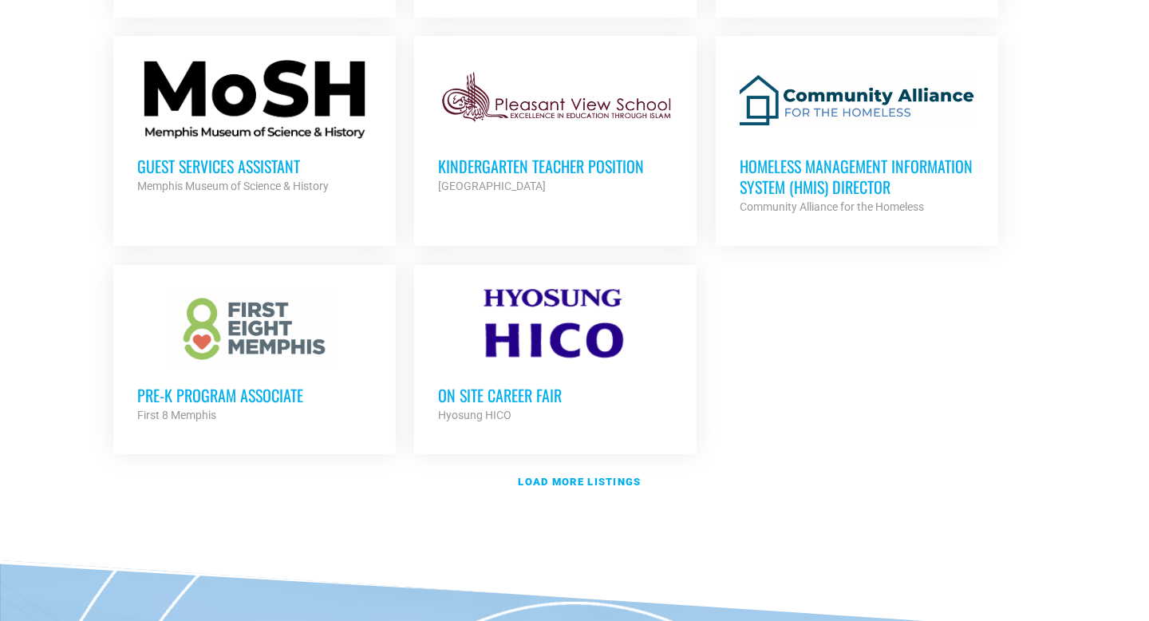
scroll to position [1807, 0]
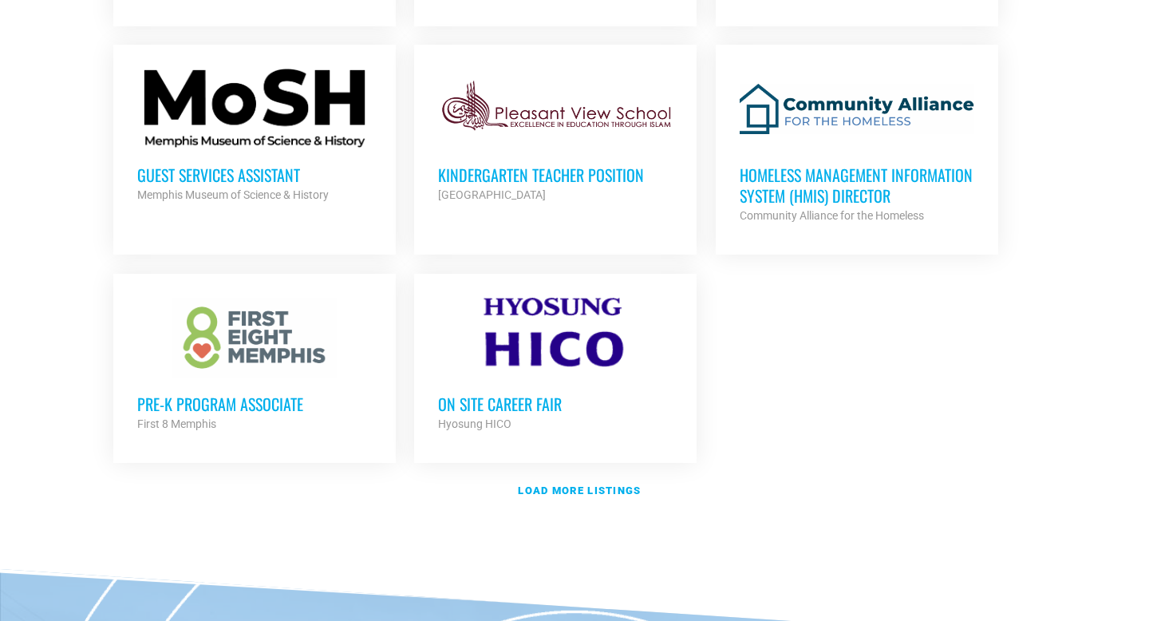
click at [242, 173] on h3 "Guest Services Assistant" at bounding box center [254, 174] width 235 height 21
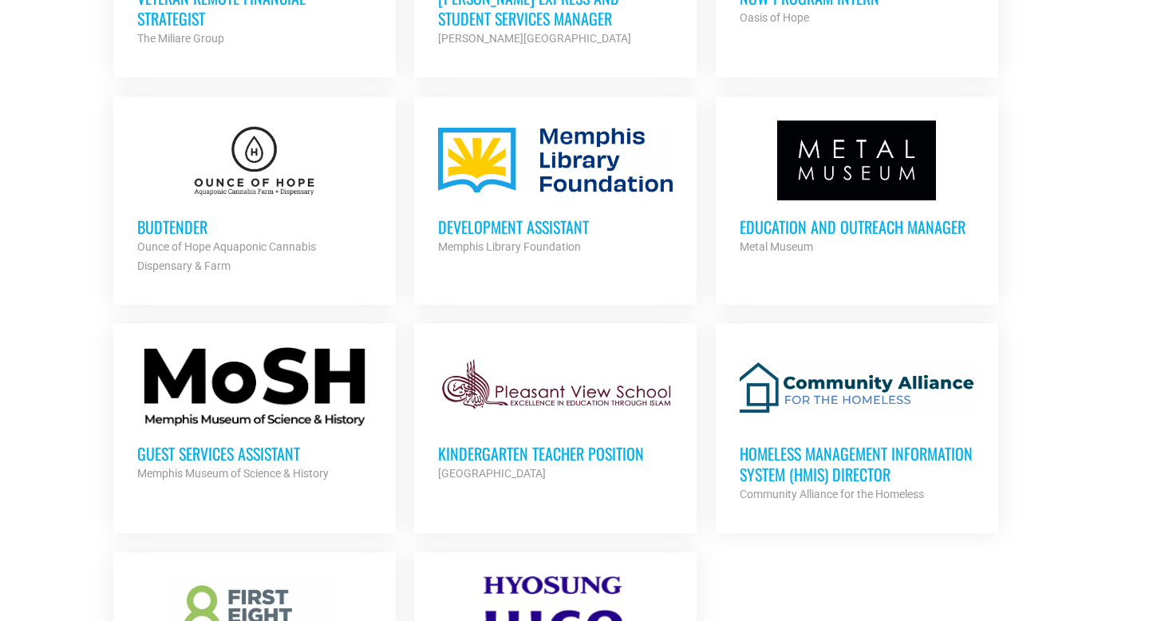
scroll to position [1530, 0]
click at [868, 218] on h3 "Education and Outreach Manager" at bounding box center [856, 225] width 235 height 21
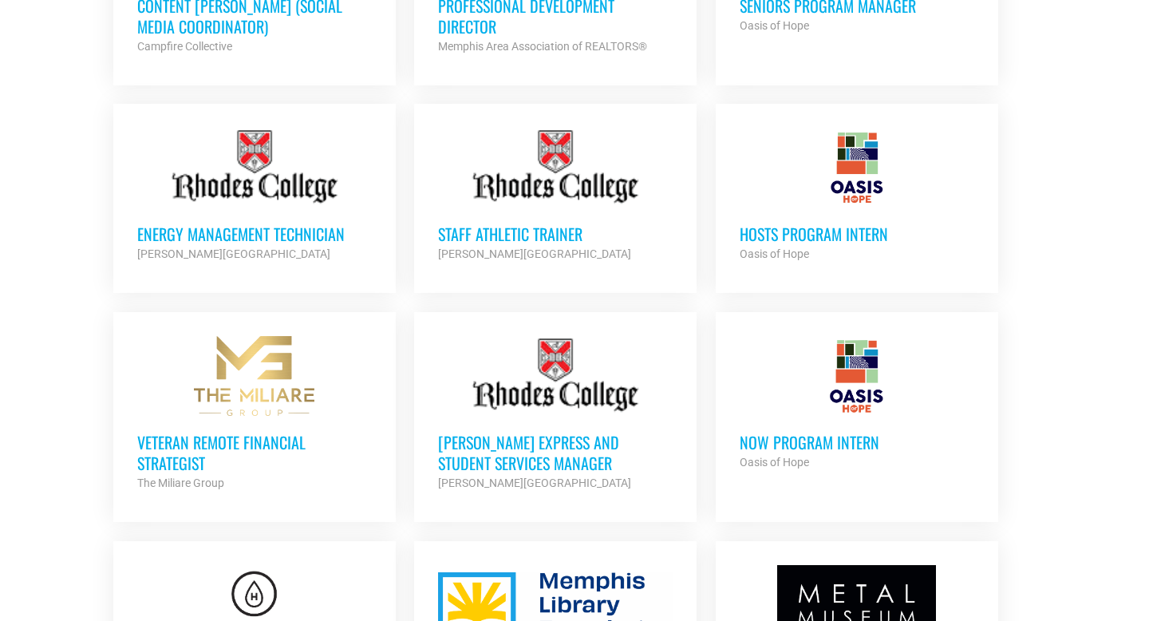
scroll to position [1082, 0]
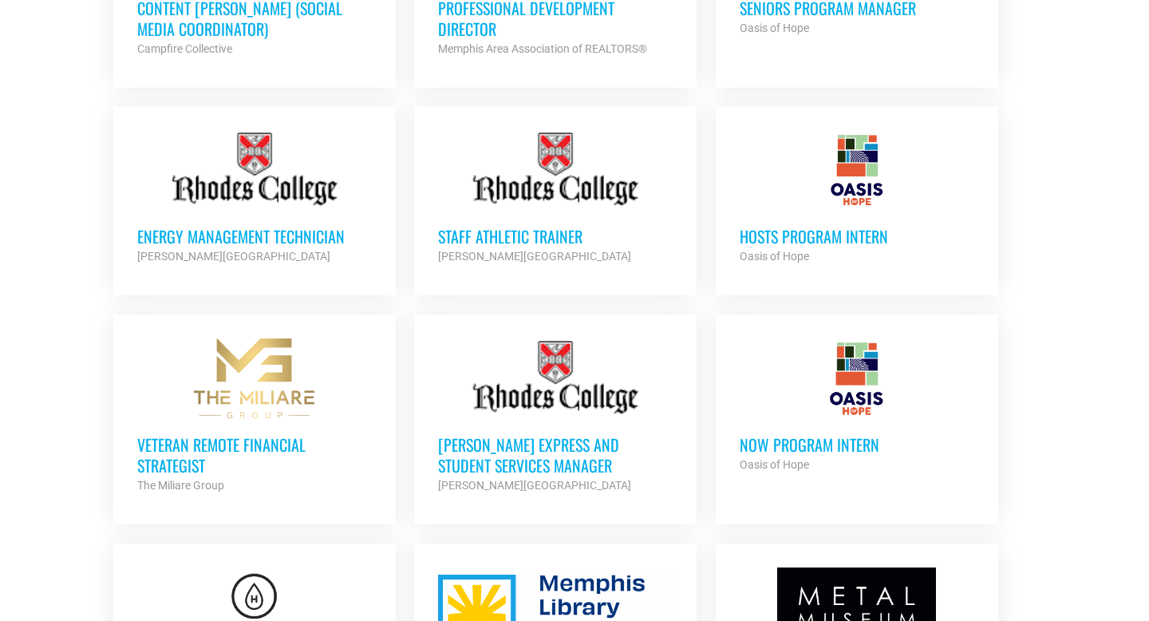
click at [340, 231] on h3 "Energy Management Technician" at bounding box center [254, 236] width 235 height 21
